Goal: Navigation & Orientation: Find specific page/section

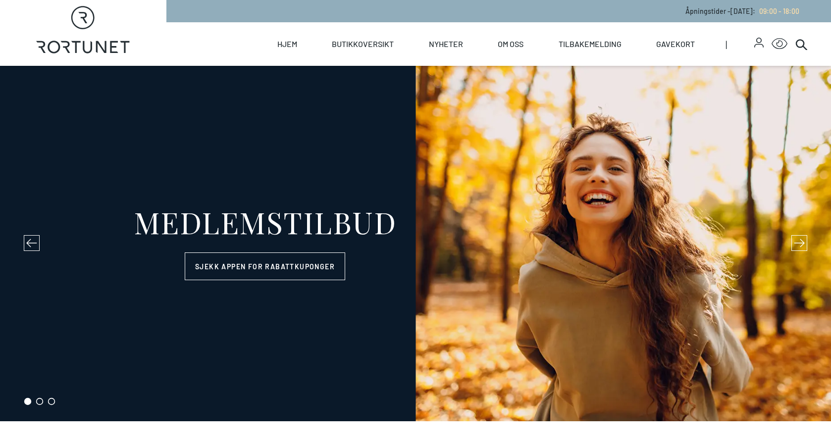
select select "NO"
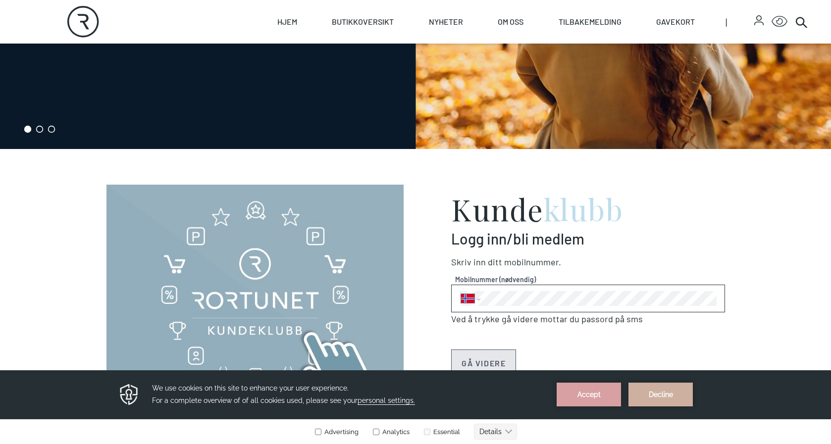
scroll to position [99, 0]
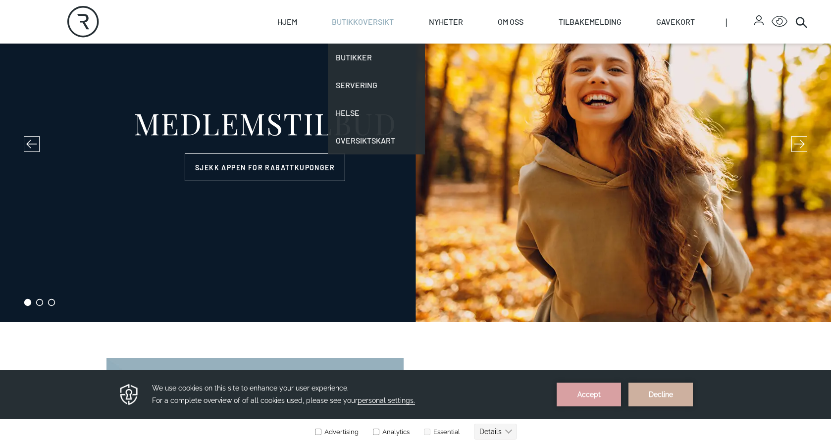
click at [340, 21] on link "Butikkoversikt" at bounding box center [363, 22] width 62 height 44
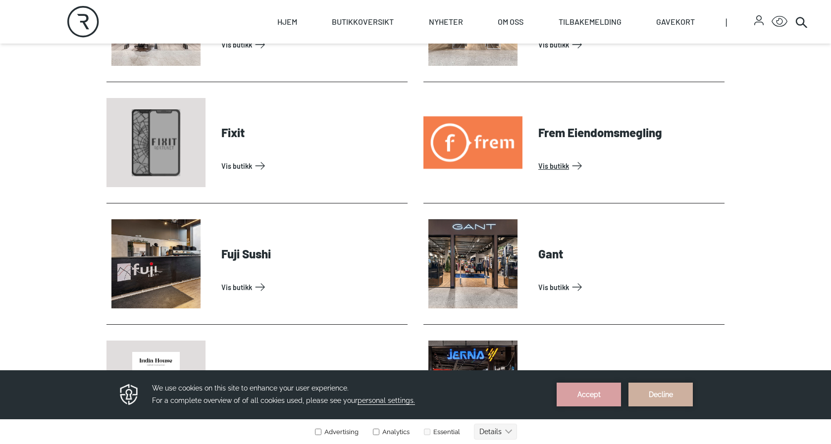
scroll to position [941, 0]
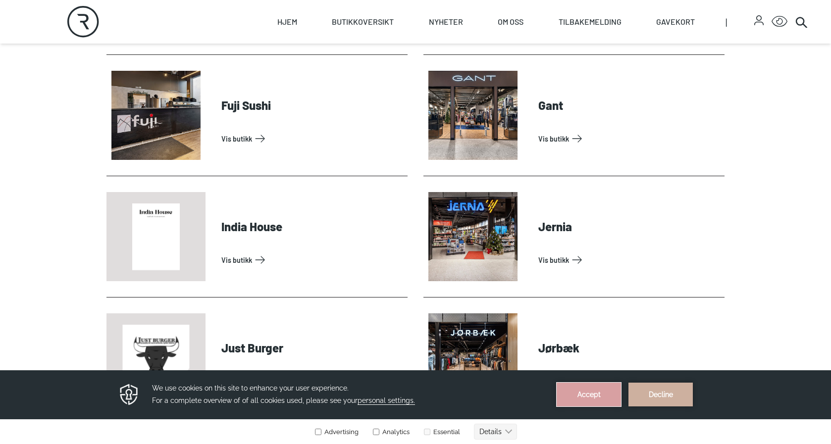
click at [606, 392] on button "Accept" at bounding box center [589, 395] width 64 height 24
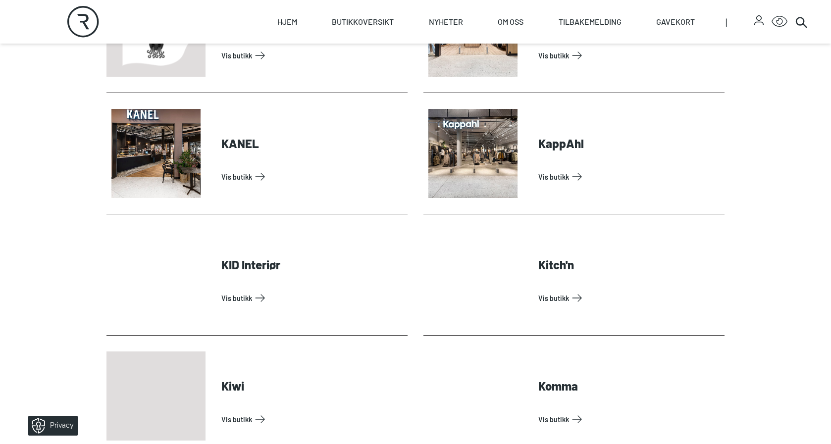
scroll to position [0, 0]
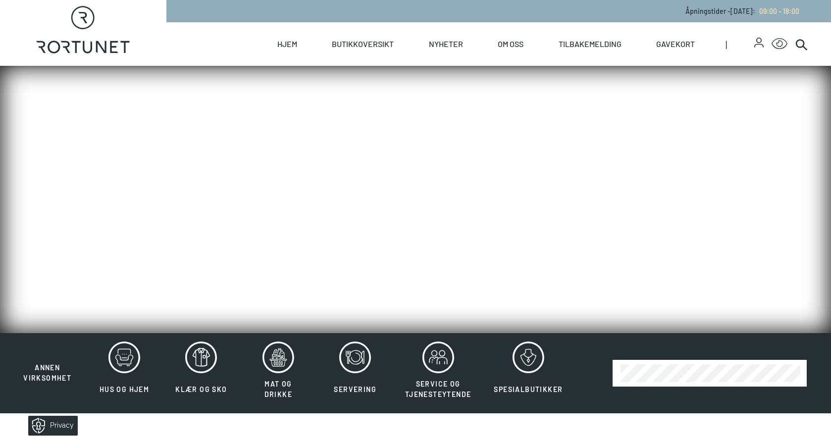
drag, startPoint x: 669, startPoint y: 278, endPoint x: 408, endPoint y: -60, distance: 426.9
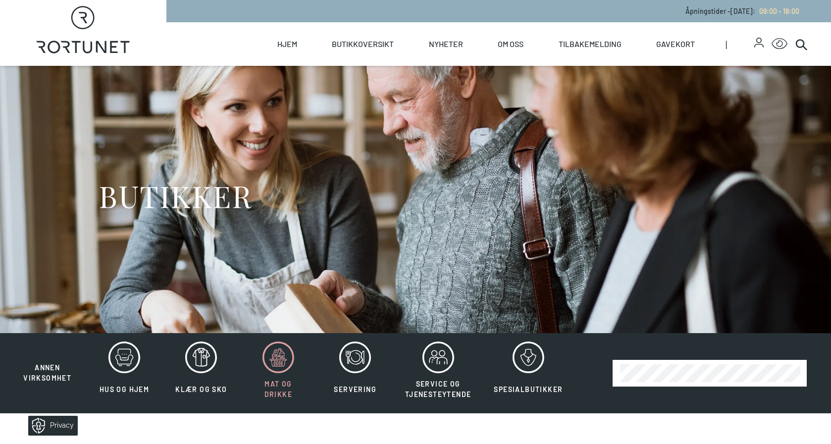
click at [279, 359] on icon at bounding box center [277, 358] width 17 height 17
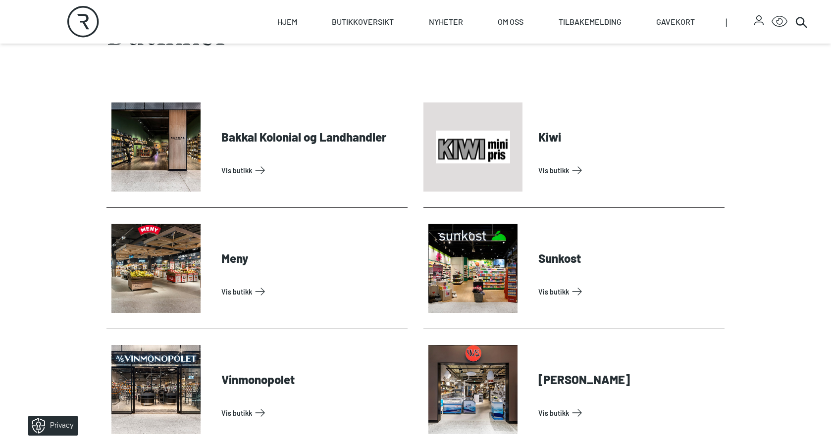
scroll to position [446, 0]
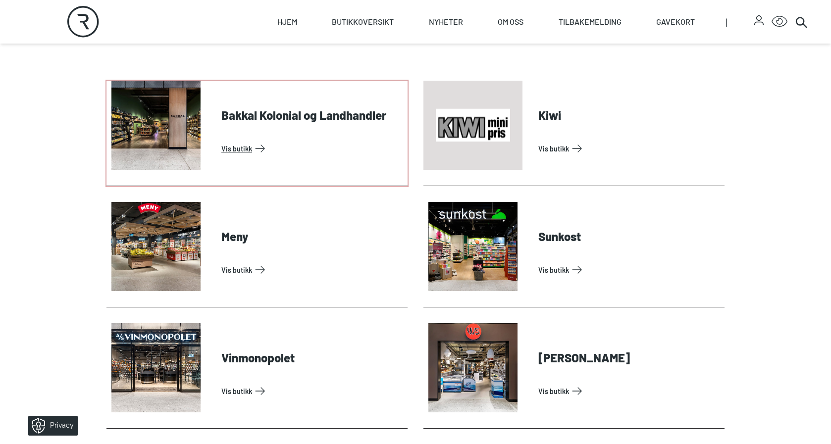
click at [221, 141] on link "Vis butikk" at bounding box center [312, 149] width 182 height 16
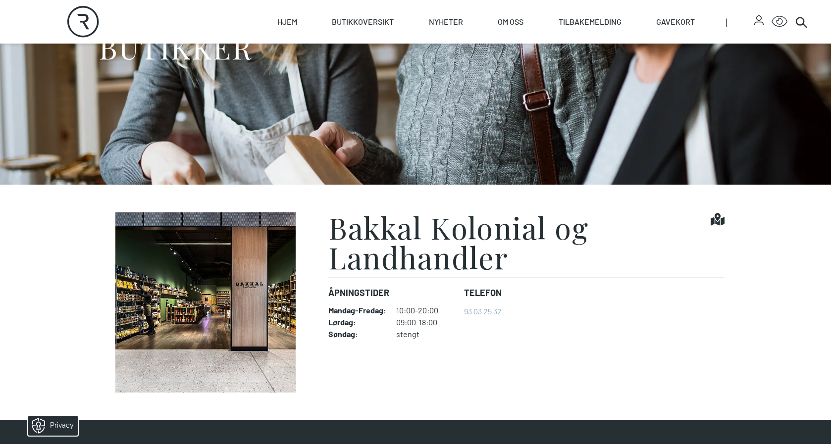
scroll to position [248, 0]
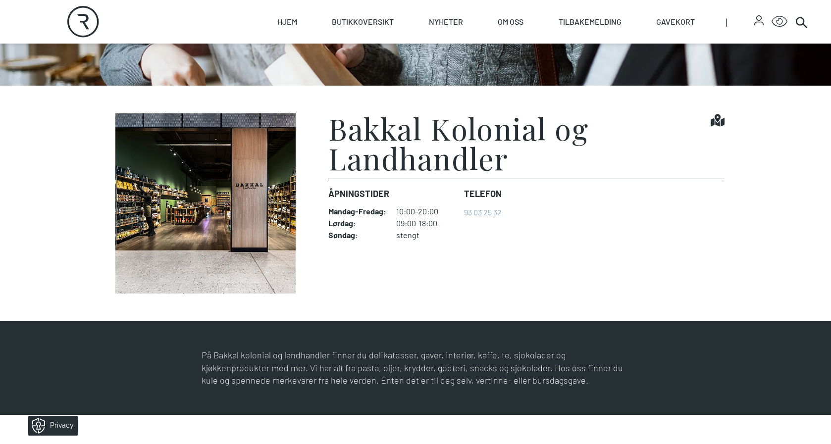
click at [279, 226] on img at bounding box center [205, 203] width 198 height 180
